Goal: Register for event/course

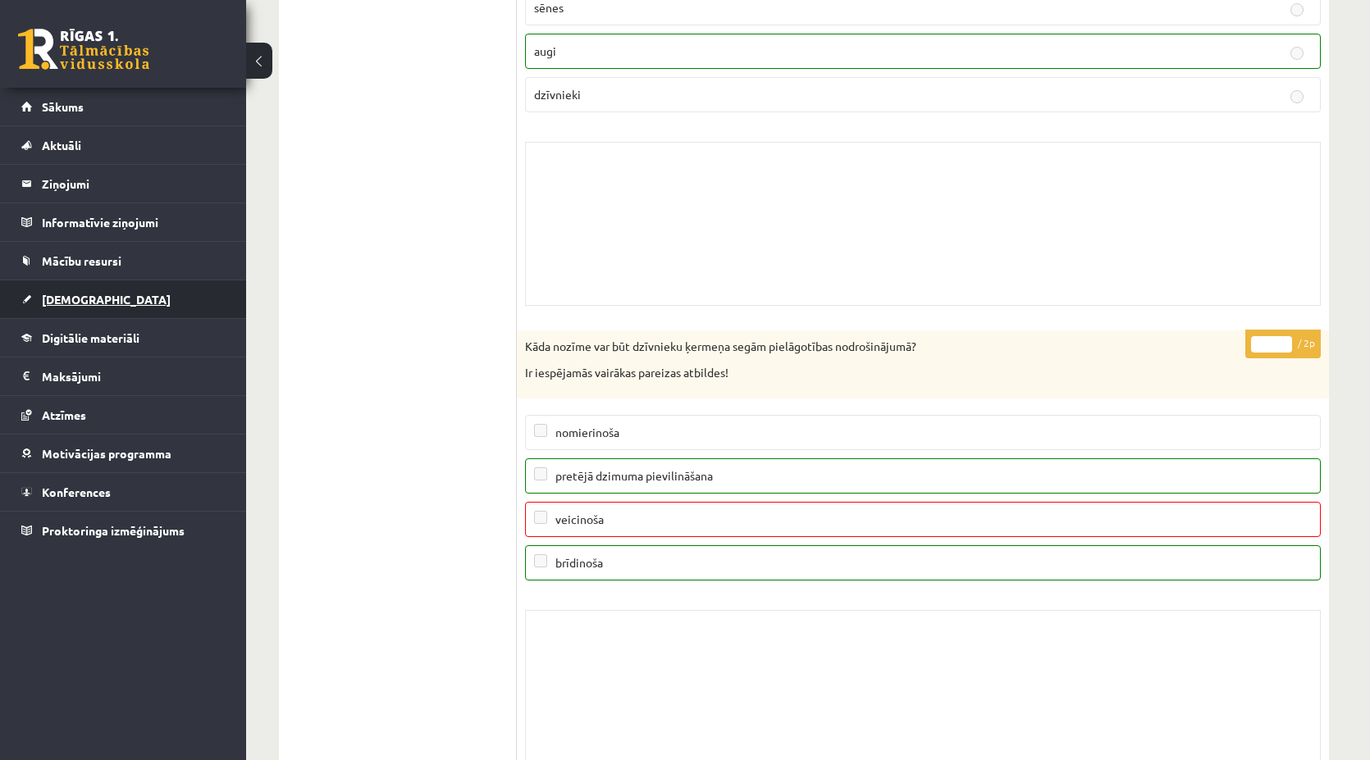
scroll to position [14352, 0]
click at [171, 494] on link "Konferences" at bounding box center [123, 492] width 204 height 38
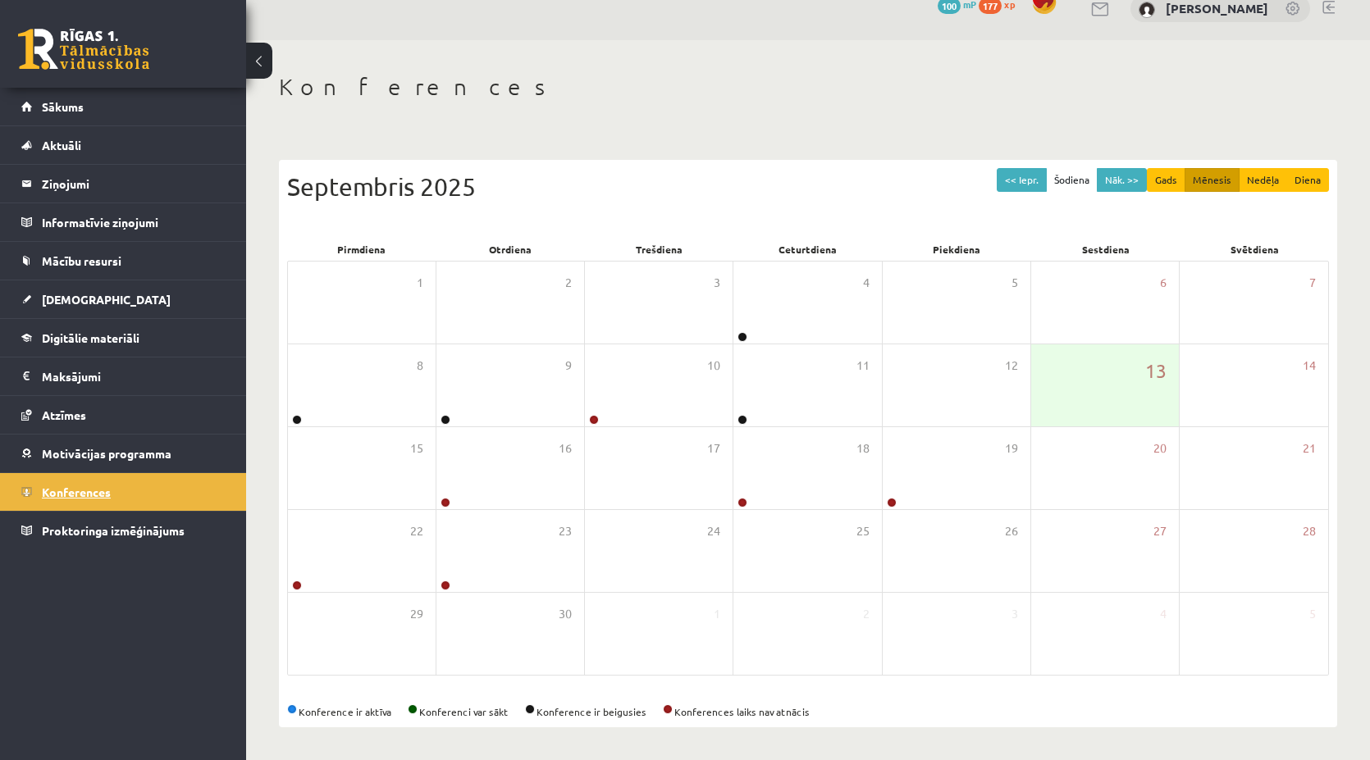
scroll to position [21, 0]
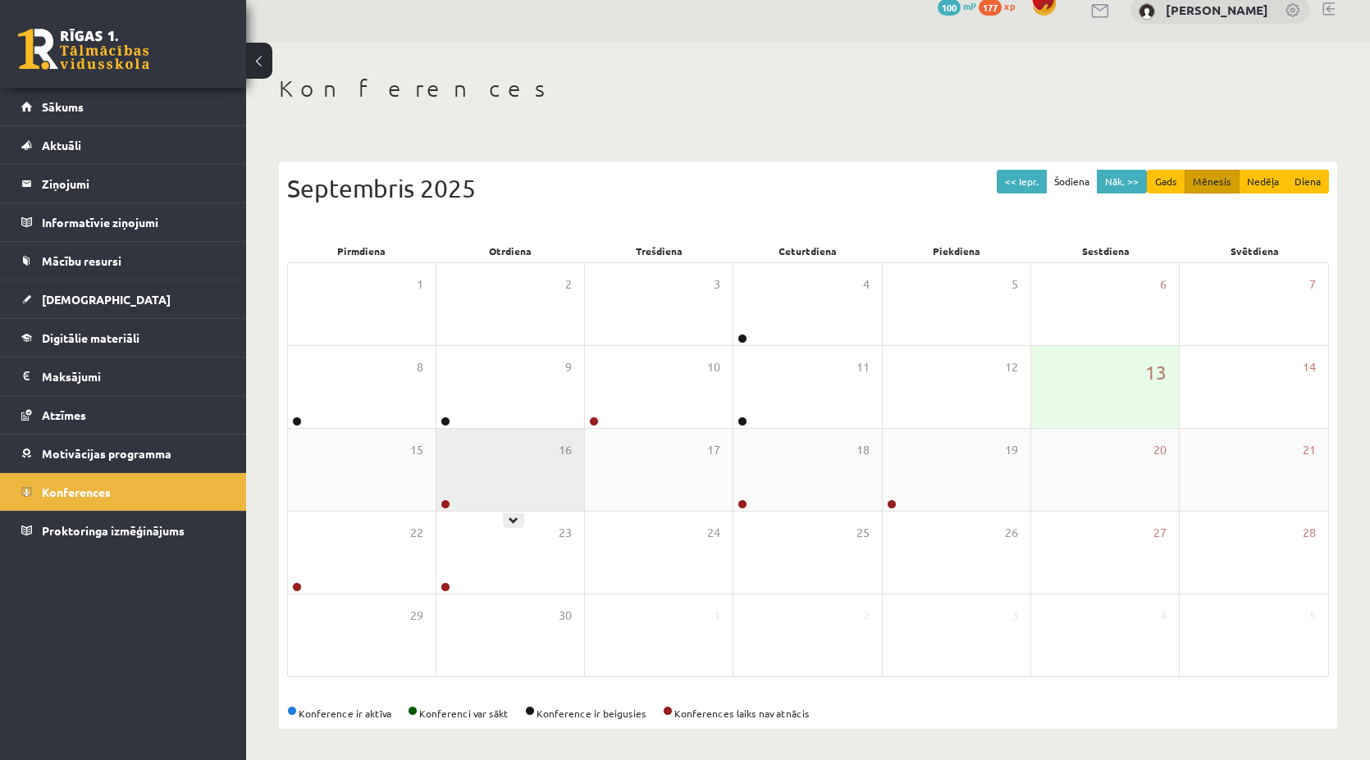
click at [472, 475] on div "16" at bounding box center [510, 470] width 148 height 82
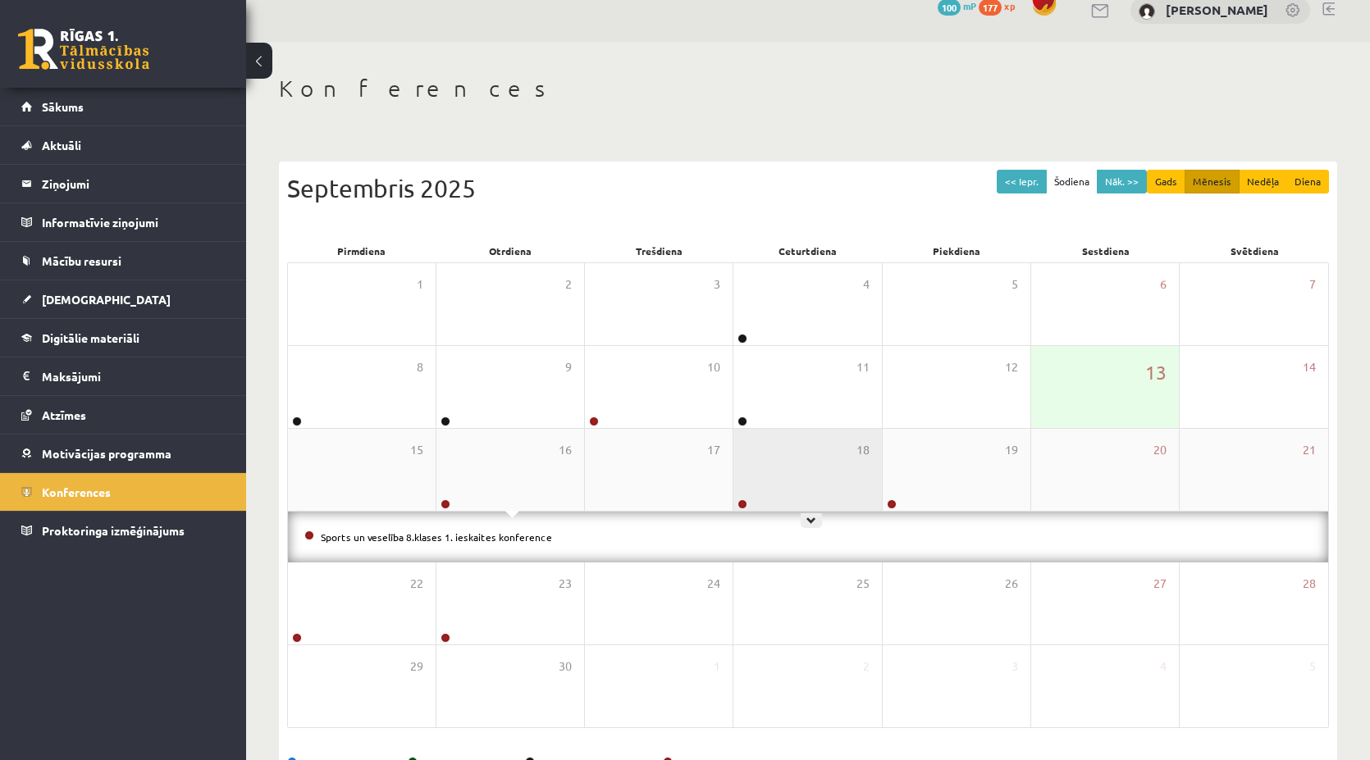
click at [748, 468] on div "18" at bounding box center [807, 470] width 148 height 82
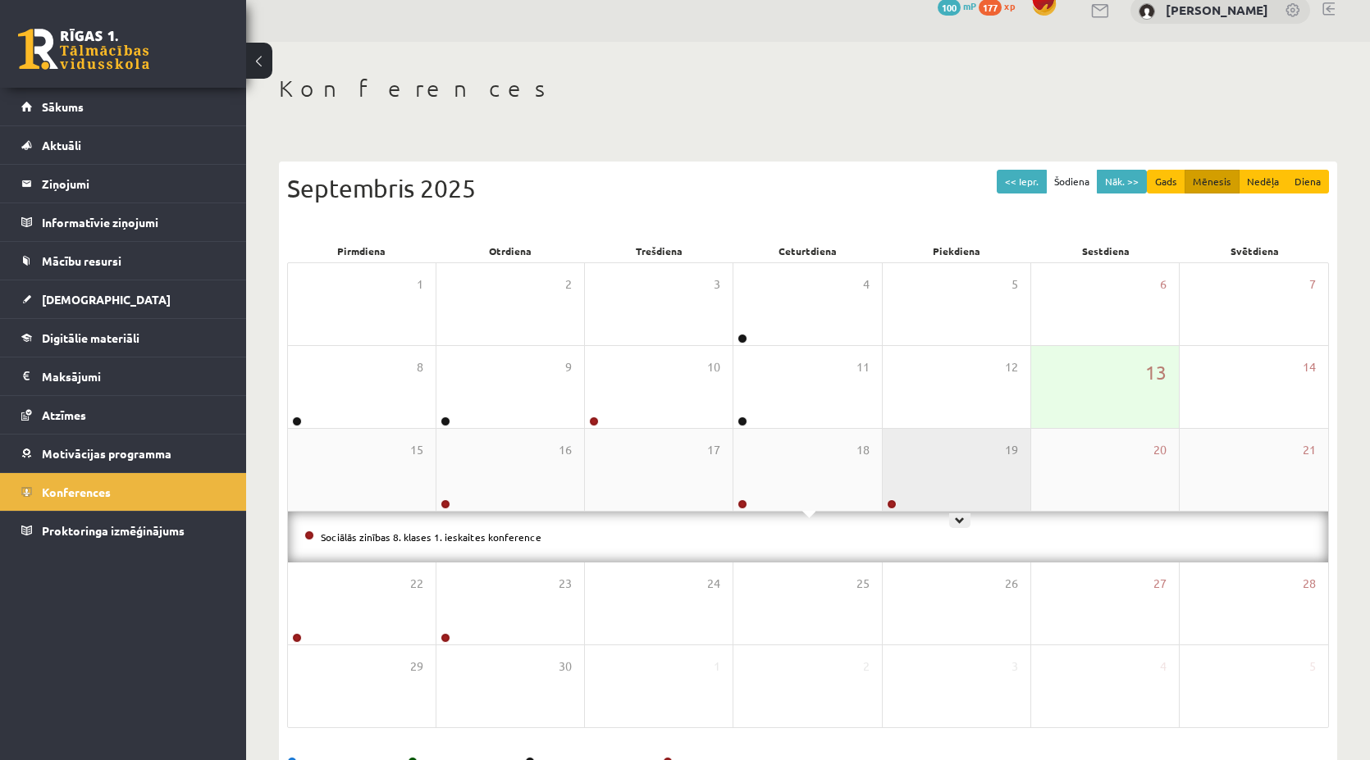
click at [905, 471] on div "19" at bounding box center [957, 470] width 148 height 82
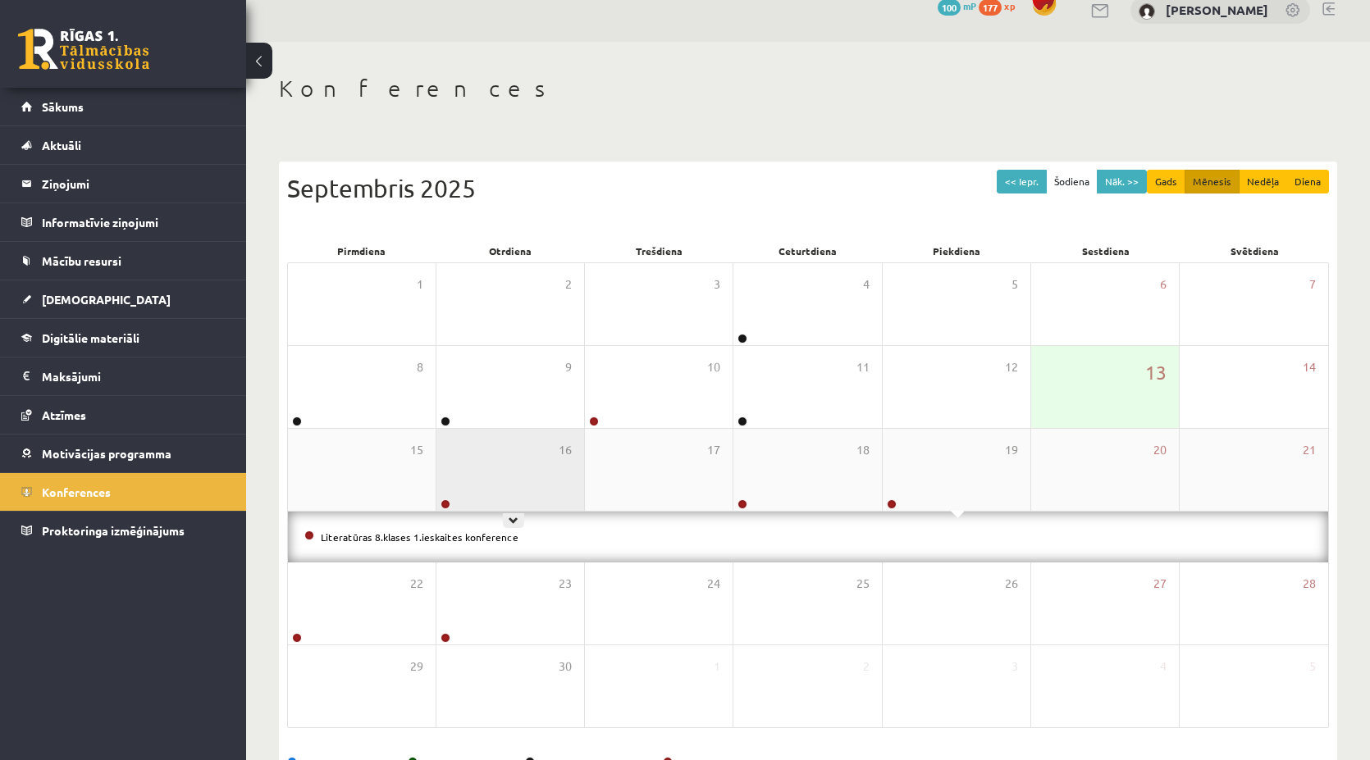
click at [527, 441] on div "16" at bounding box center [510, 470] width 148 height 82
click at [547, 536] on li "Sports un veselība 8.klases 1. ieskaites konference" at bounding box center [807, 537] width 1007 height 18
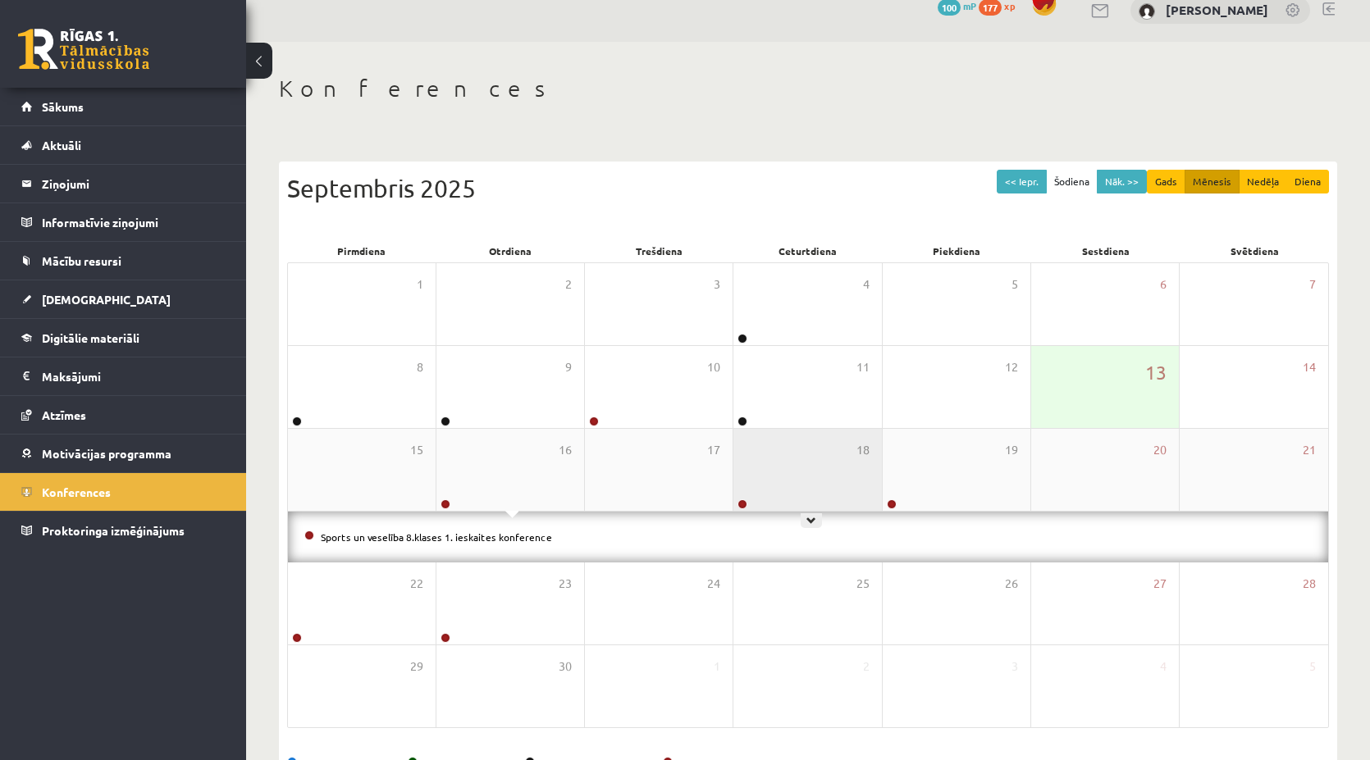
click at [817, 450] on div "18" at bounding box center [807, 470] width 148 height 82
